Goal: Information Seeking & Learning: Compare options

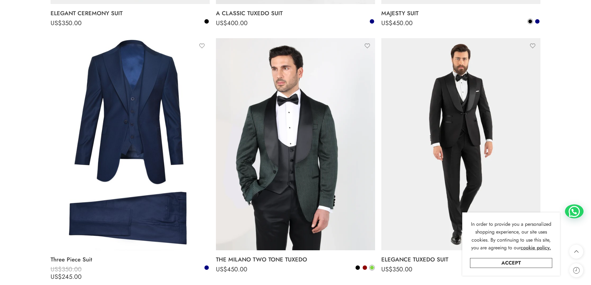
scroll to position [1334, 0]
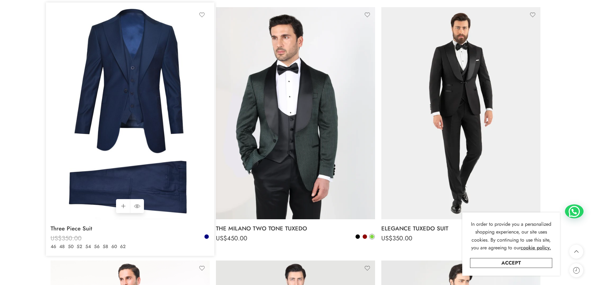
click at [96, 189] on img at bounding box center [130, 113] width 159 height 212
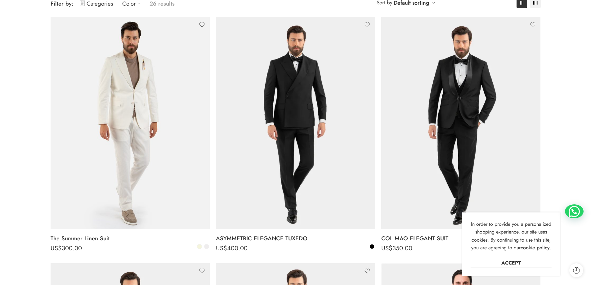
scroll to position [93, 0]
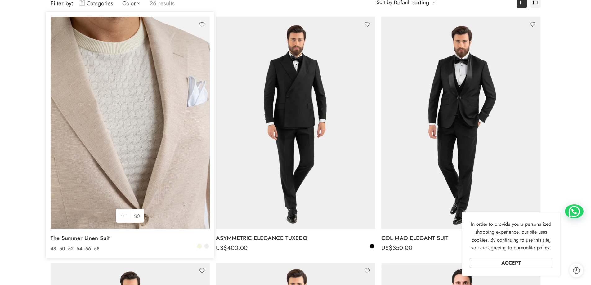
click at [163, 169] on img at bounding box center [130, 123] width 159 height 212
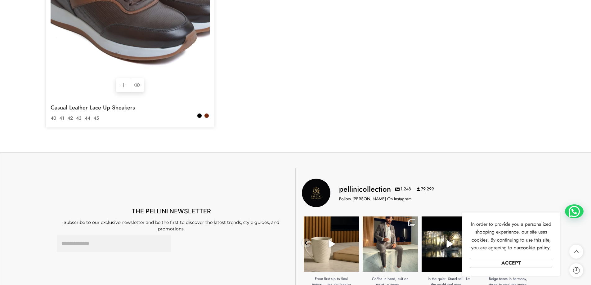
scroll to position [2824, 0]
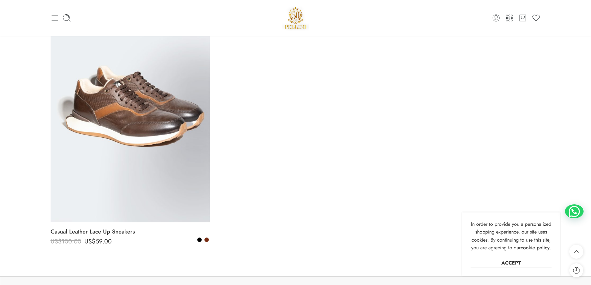
drag, startPoint x: 57, startPoint y: 22, endPoint x: 56, endPoint y: 17, distance: 5.0
click at [57, 22] on icon at bounding box center [55, 18] width 9 height 9
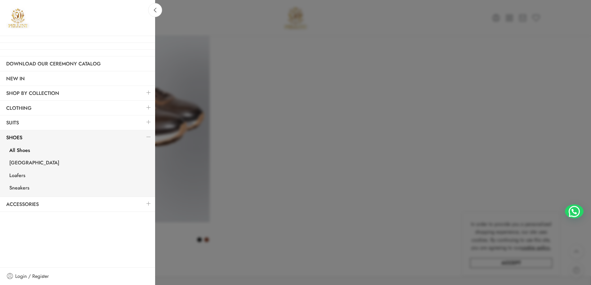
click at [56, 17] on h3 at bounding box center [77, 18] width 155 height 36
click at [146, 91] on link at bounding box center [148, 92] width 13 height 13
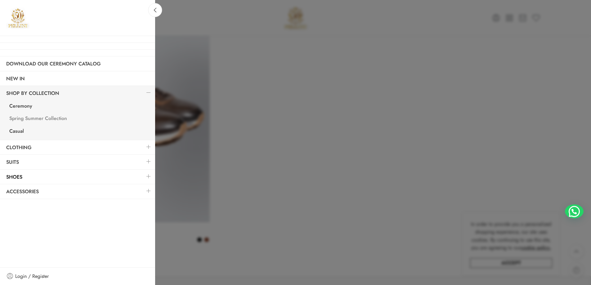
click at [40, 118] on link "Spring Summer Collection" at bounding box center [79, 119] width 152 height 13
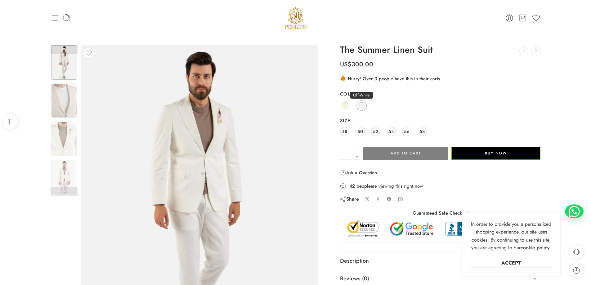
click at [360, 107] on span at bounding box center [362, 106] width 8 height 8
click at [22, 60] on div "Previous Next" at bounding box center [295, 209] width 591 height 346
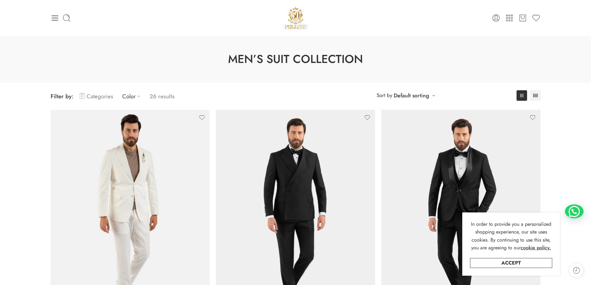
click at [95, 97] on link "Categories" at bounding box center [96, 96] width 33 height 15
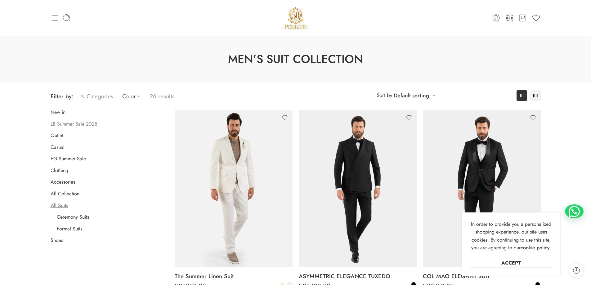
click at [75, 124] on link "LB Summer Sale 2025" at bounding box center [74, 124] width 47 height 6
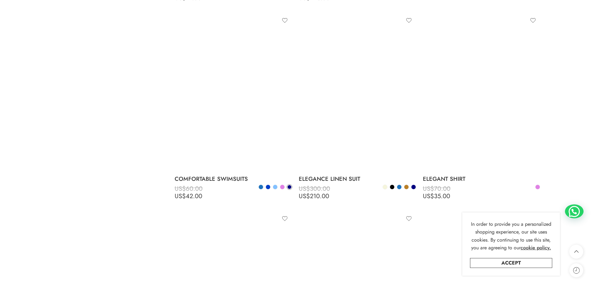
scroll to position [1135, 0]
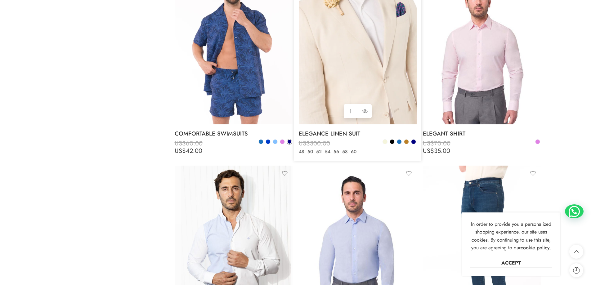
click at [377, 43] on img at bounding box center [358, 45] width 118 height 157
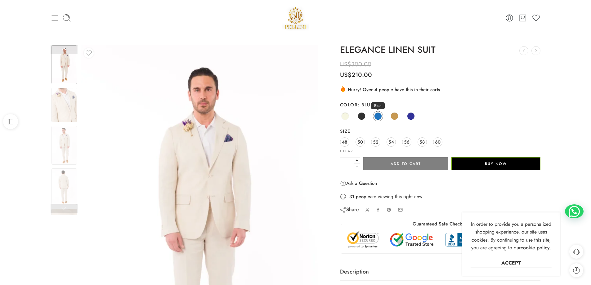
click at [377, 116] on span at bounding box center [378, 116] width 8 height 8
click at [397, 118] on span at bounding box center [395, 116] width 8 height 8
click at [396, 115] on span at bounding box center [395, 116] width 8 height 8
click at [390, 118] on link "Camel" at bounding box center [394, 116] width 10 height 10
click at [361, 116] on span at bounding box center [362, 116] width 8 height 8
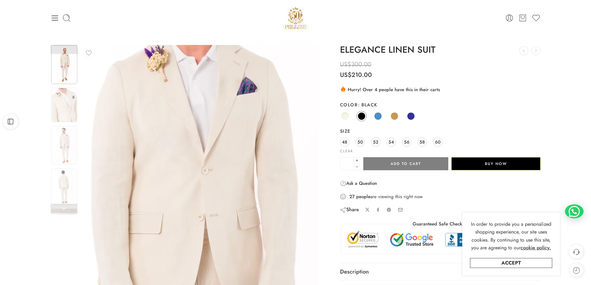
click at [213, 181] on img at bounding box center [183, 275] width 530 height 794
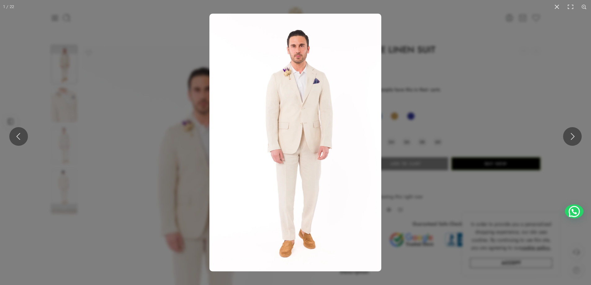
click at [298, 129] on img at bounding box center [295, 143] width 172 height 258
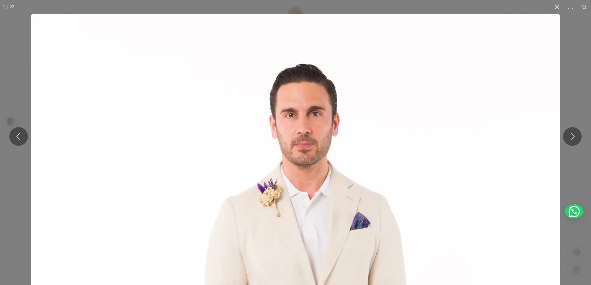
click at [9, 11] on div "1 / 22" at bounding box center [8, 7] width 17 height 14
click at [556, 4] on button at bounding box center [557, 7] width 14 height 14
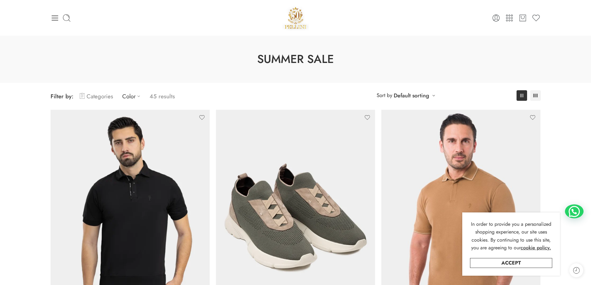
click at [90, 97] on link "Categories" at bounding box center [96, 96] width 33 height 15
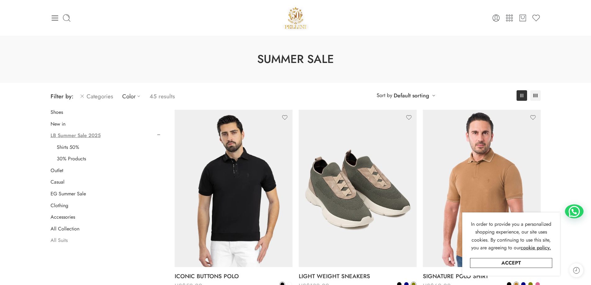
click at [58, 241] on link "All Suits" at bounding box center [59, 240] width 17 height 6
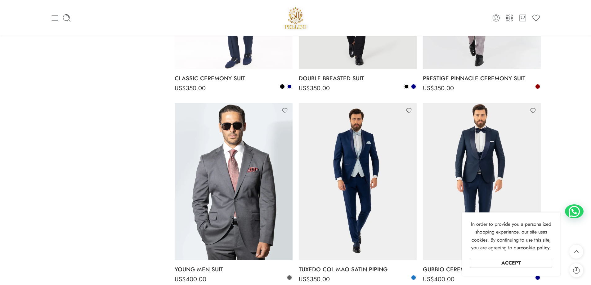
scroll to position [1135, 0]
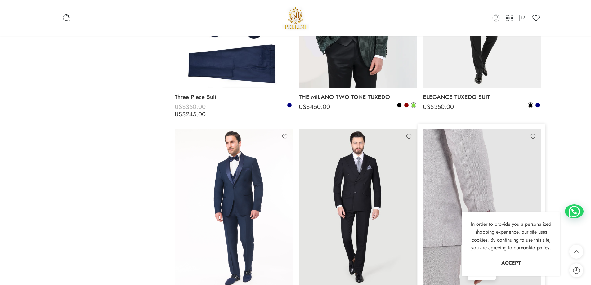
click at [477, 167] on img at bounding box center [482, 207] width 118 height 157
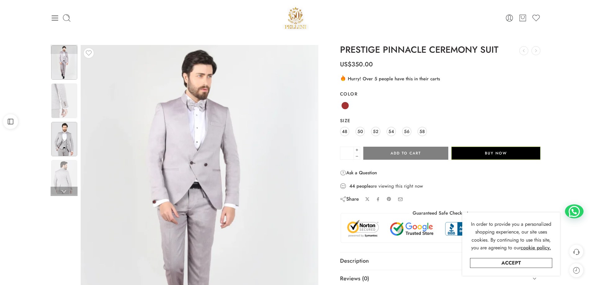
click at [69, 144] on img at bounding box center [64, 139] width 26 height 34
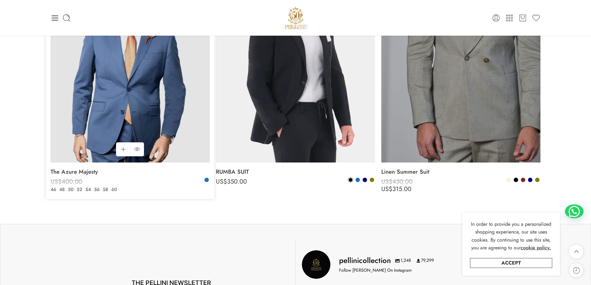
scroll to position [3538, 0]
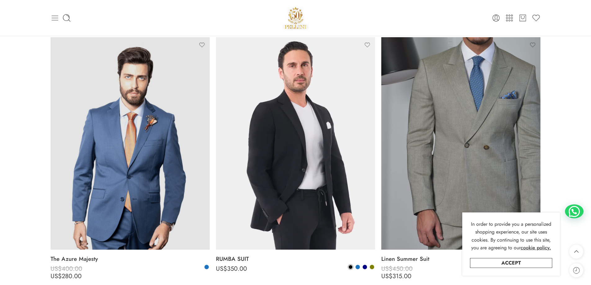
click at [51, 22] on icon at bounding box center [55, 18] width 9 height 9
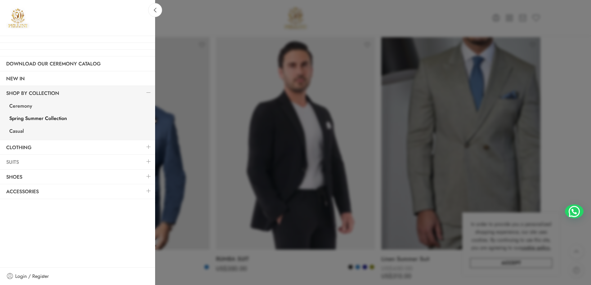
click at [102, 159] on link "Suits" at bounding box center [77, 162] width 155 height 14
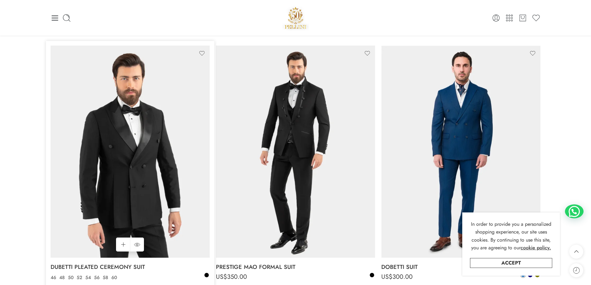
scroll to position [310, 0]
click at [142, 165] on img at bounding box center [130, 152] width 159 height 212
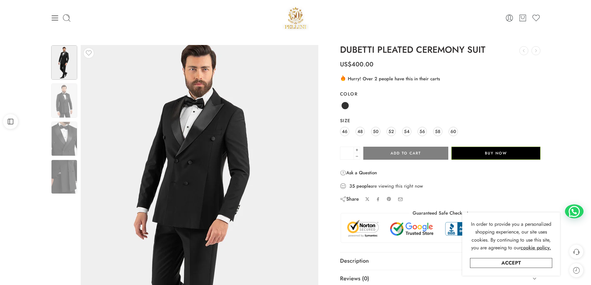
click at [204, 145] on img at bounding box center [198, 213] width 279 height 372
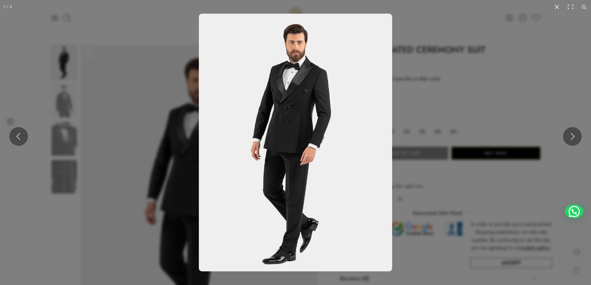
click at [275, 137] on img at bounding box center [295, 143] width 193 height 258
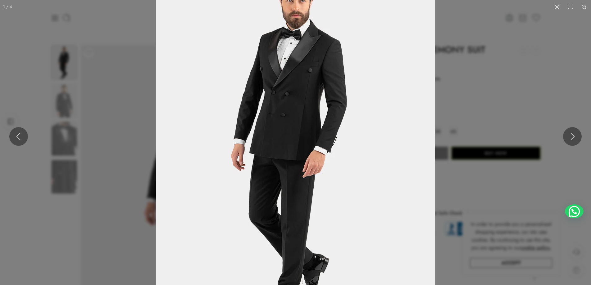
click at [275, 137] on img at bounding box center [295, 145] width 279 height 372
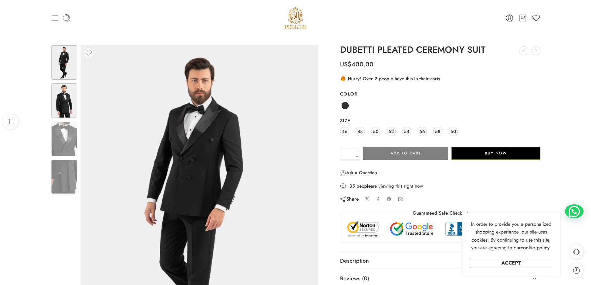
click at [71, 97] on img at bounding box center [64, 100] width 26 height 34
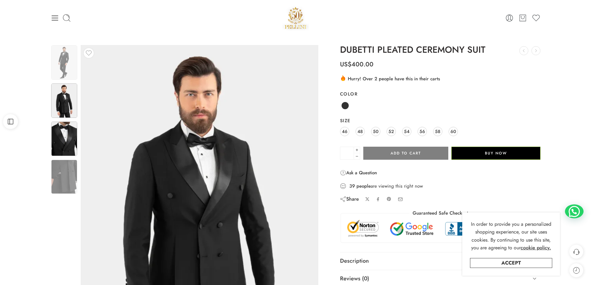
click at [65, 141] on img at bounding box center [64, 139] width 26 height 34
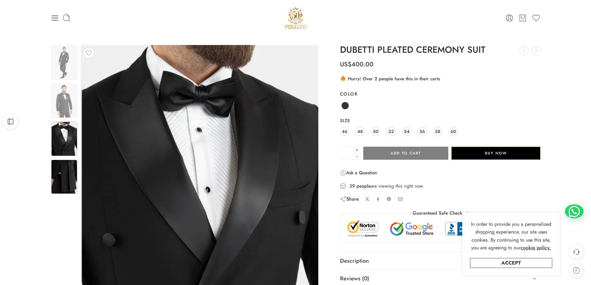
click at [69, 173] on img at bounding box center [64, 177] width 26 height 34
